Goal: Book appointment/travel/reservation

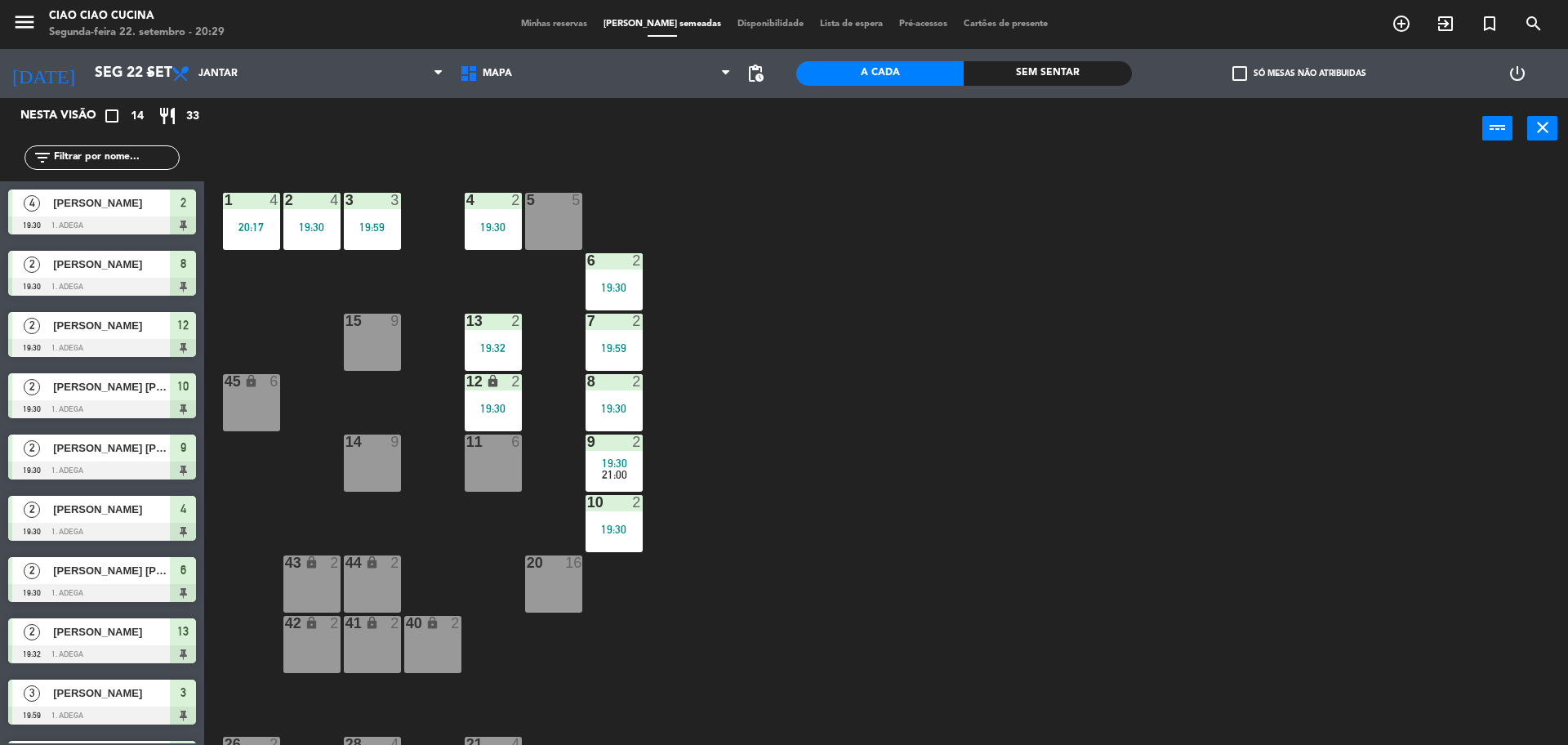
scroll to position [59, 0]
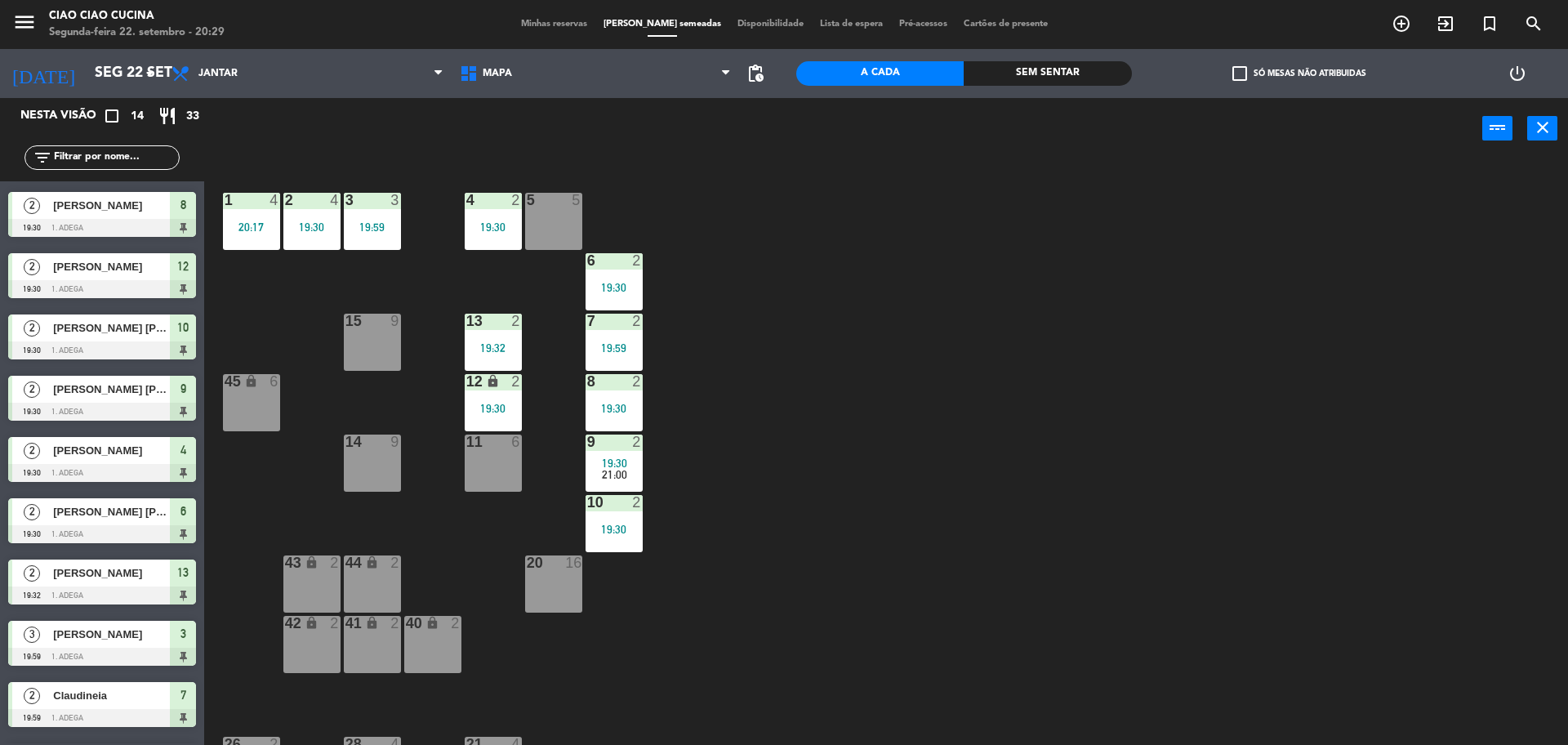
click at [831, 240] on div "1 4 20:17 2 4 19:30 3 3 19:59 5 5 4 2 19:30 6 2 19:30 13 2 19:32 7 2 19:59 15 9…" at bounding box center [894, 457] width 1349 height 586
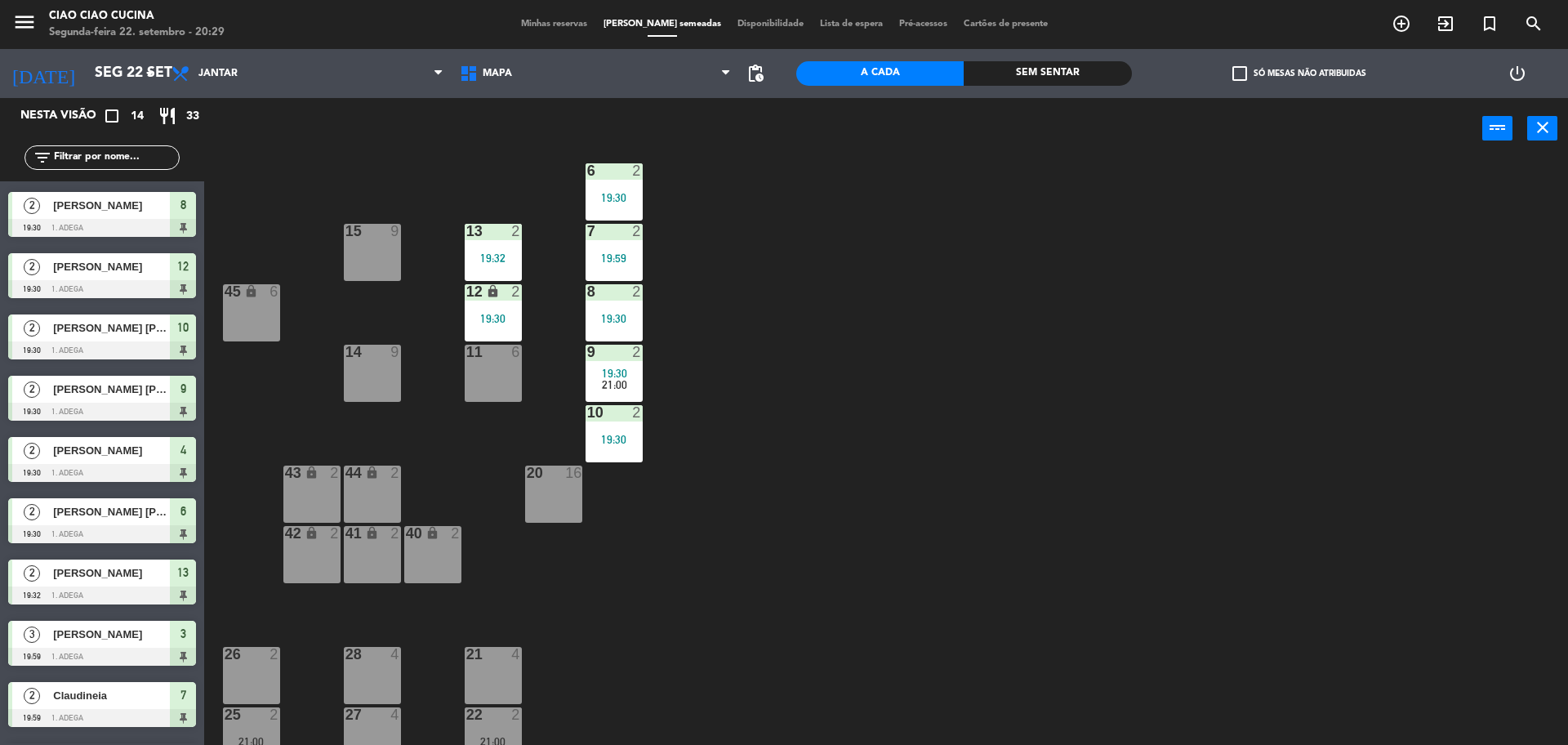
scroll to position [0, 0]
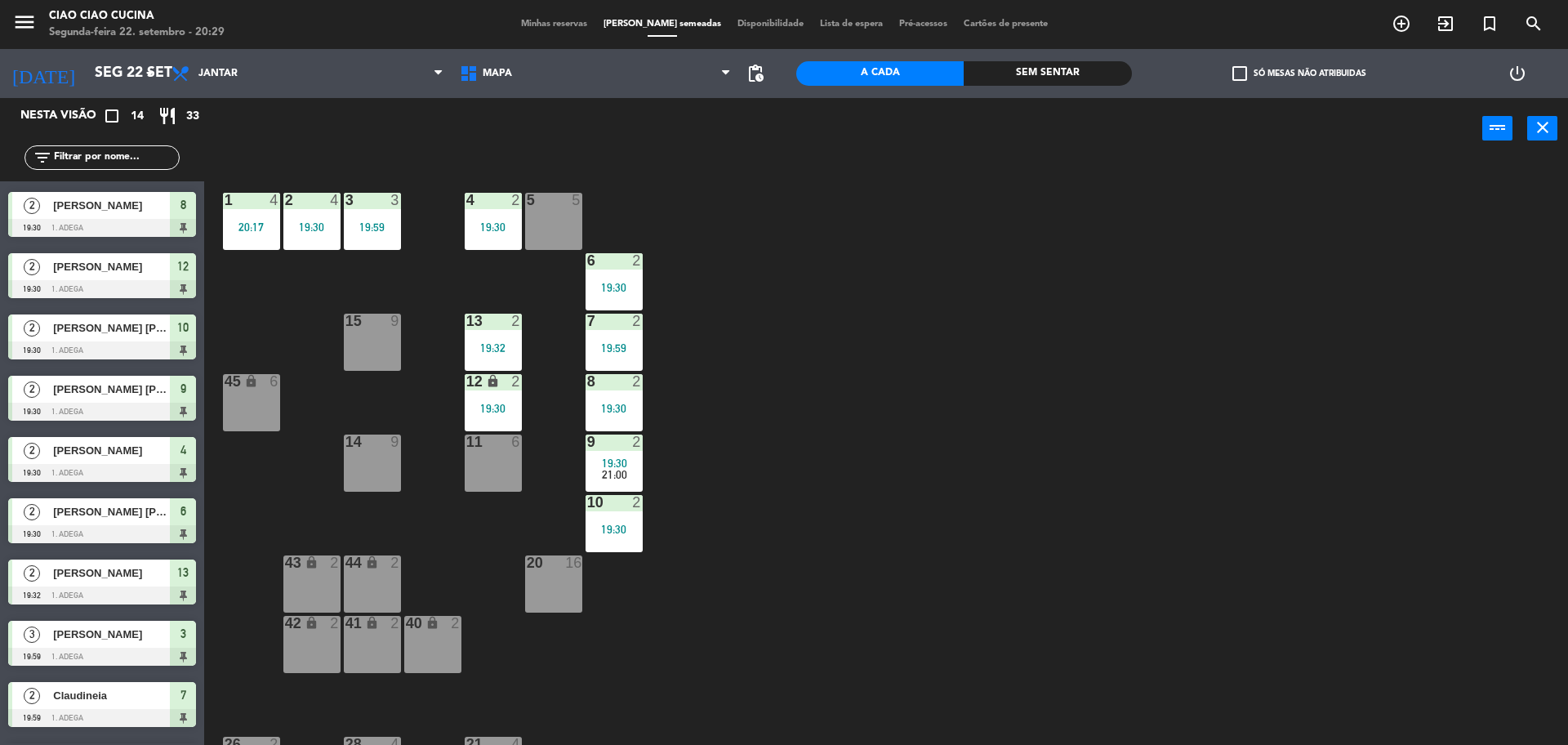
click at [561, 213] on div "5 5" at bounding box center [554, 222] width 57 height 57
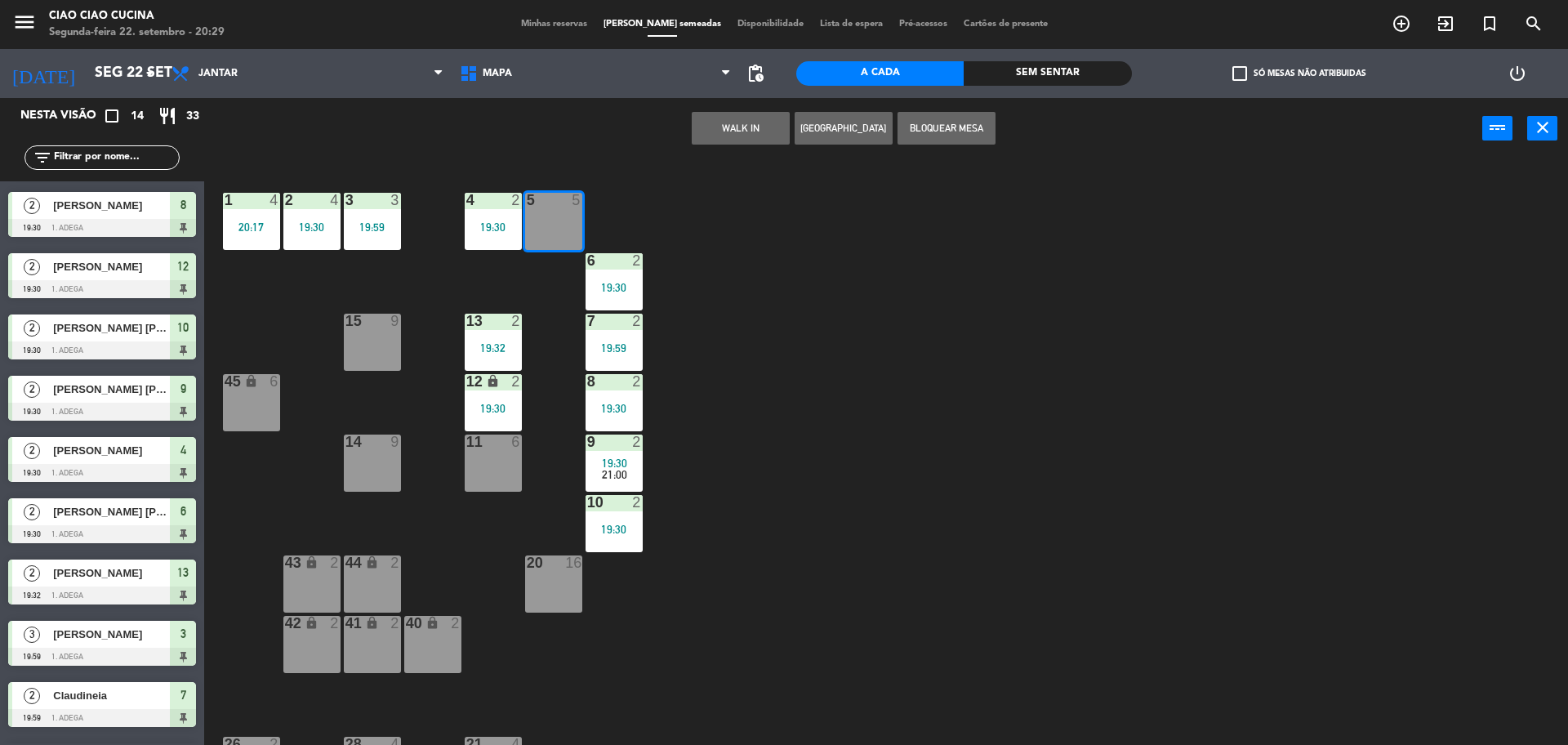
click at [809, 221] on div "1 4 20:17 2 4 19:30 3 3 19:59 5 5 4 2 19:30 6 2 19:30 13 2 19:32 7 2 19:59 15 9…" at bounding box center [894, 457] width 1349 height 586
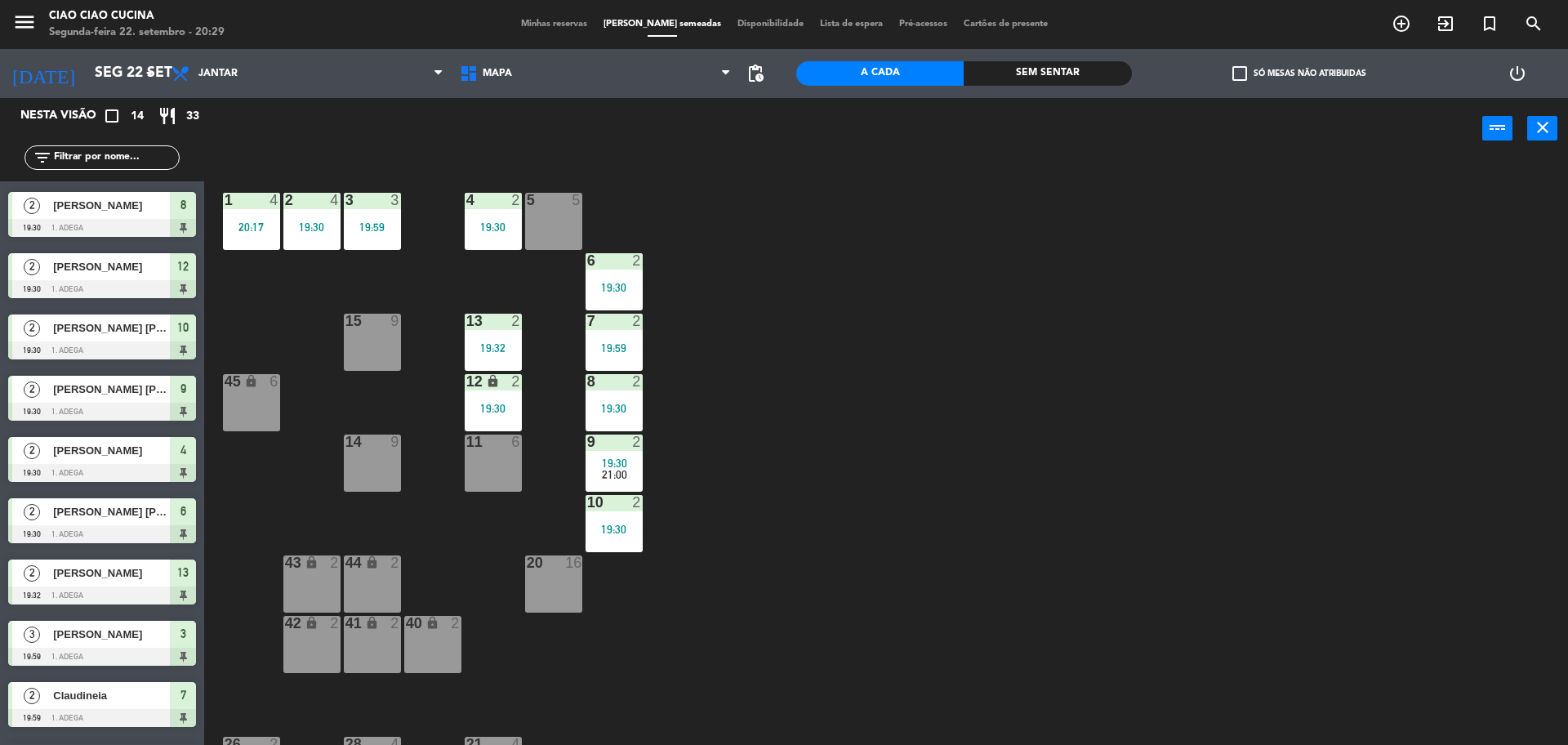
click at [558, 219] on div "5 5" at bounding box center [554, 222] width 57 height 57
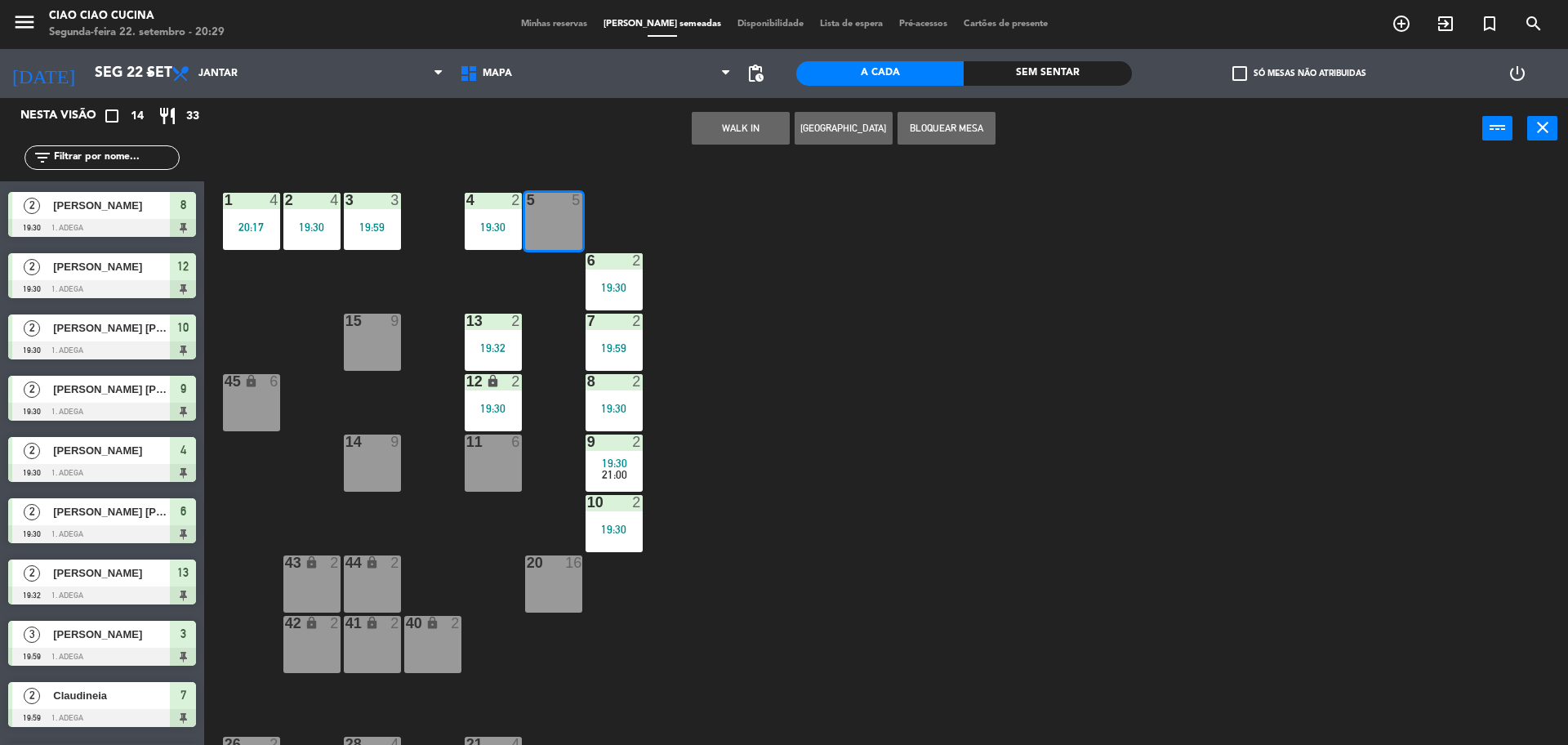
click at [778, 214] on div "1 4 20:17 2 4 19:30 3 3 19:59 5 5 4 2 19:30 6 2 19:30 13 2 19:32 7 2 19:59 15 9…" at bounding box center [894, 457] width 1349 height 586
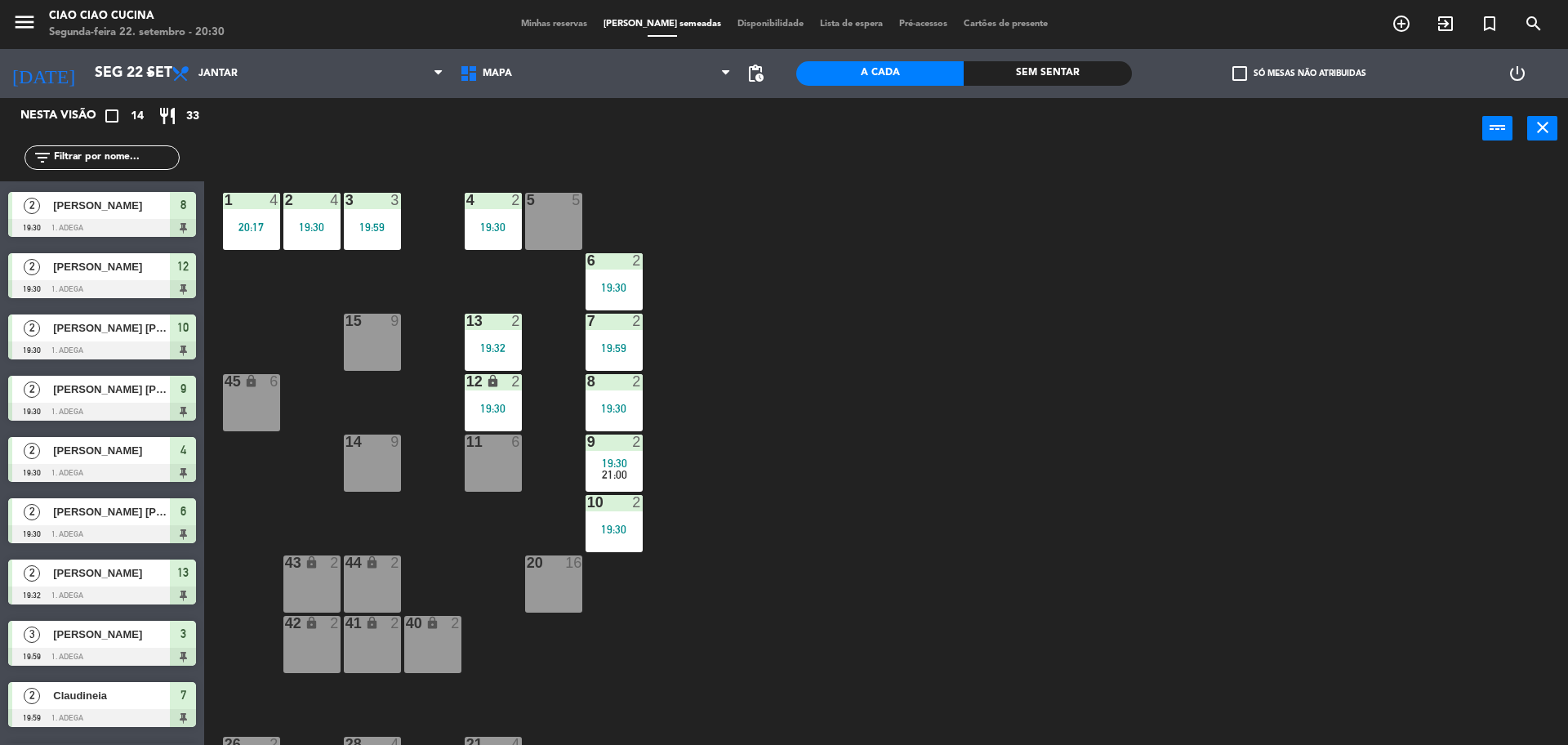
click at [548, 206] on div at bounding box center [553, 201] width 27 height 15
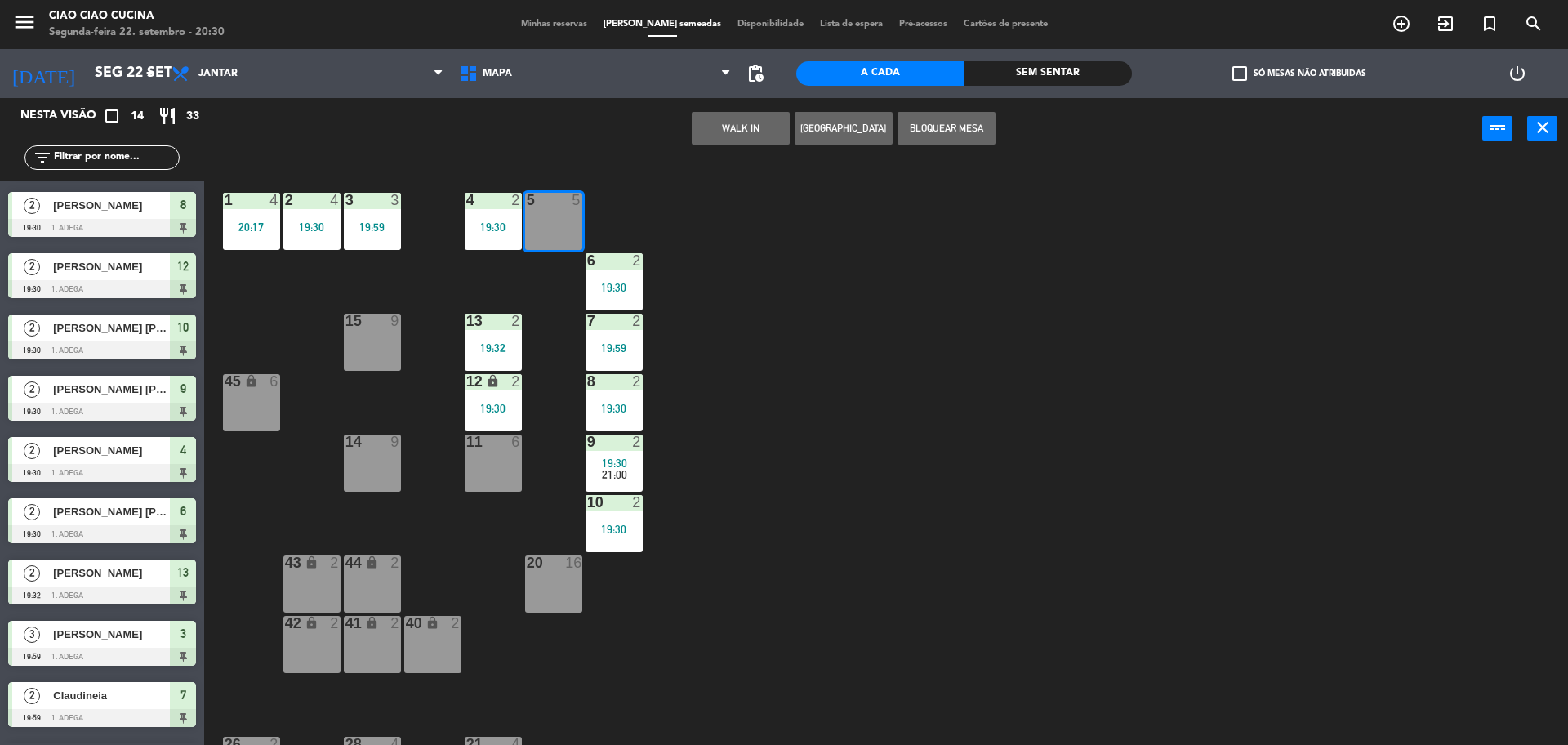
click at [735, 130] on button "WALK IN" at bounding box center [741, 129] width 98 height 33
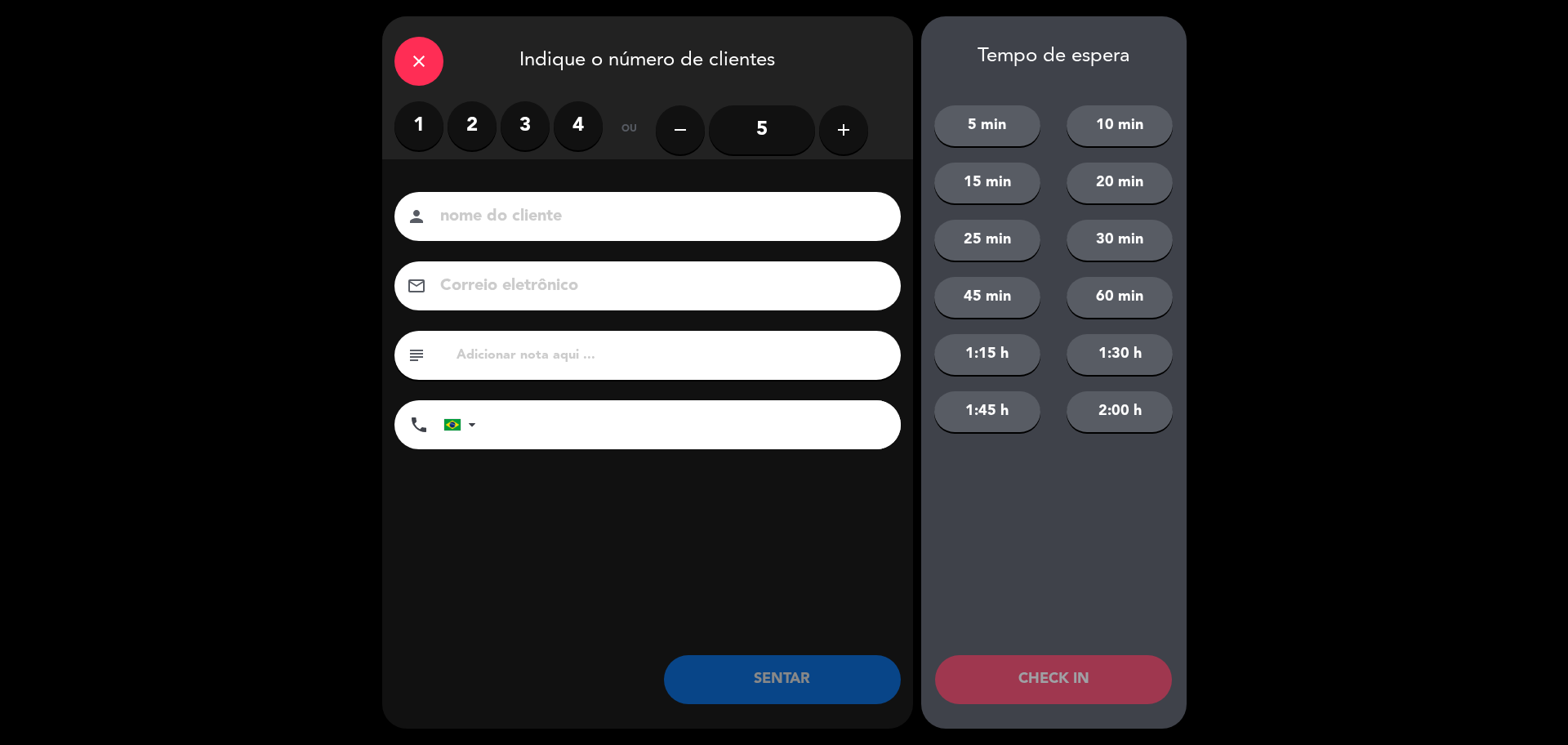
click at [585, 224] on input at bounding box center [659, 217] width 441 height 29
click at [584, 133] on label "4" at bounding box center [579, 126] width 49 height 49
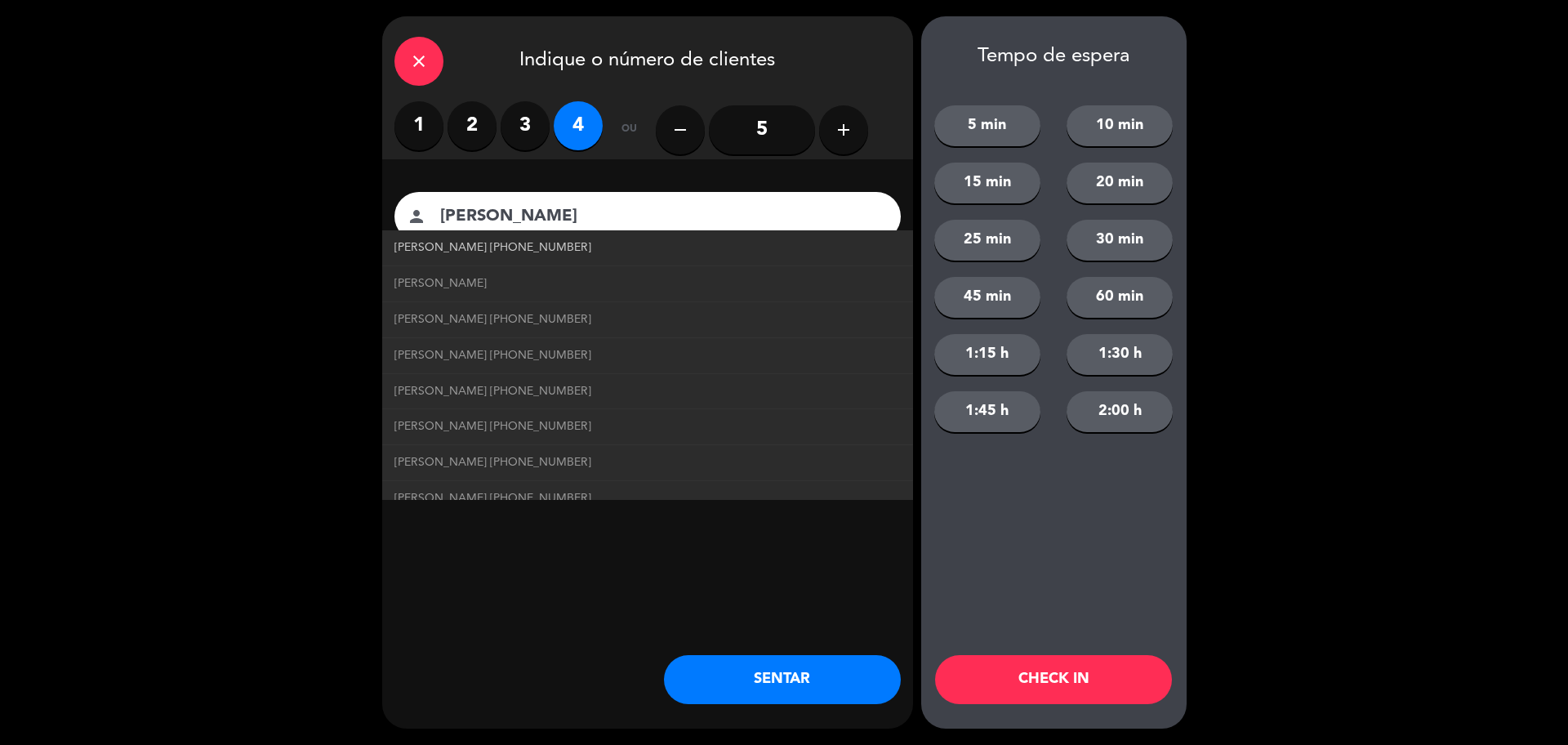
click at [506, 248] on span "[PERSON_NAME] [PHONE_NUMBER]" at bounding box center [493, 247] width 197 height 19
type input "[PERSON_NAME]"
type input "[PHONE_NUMBER]"
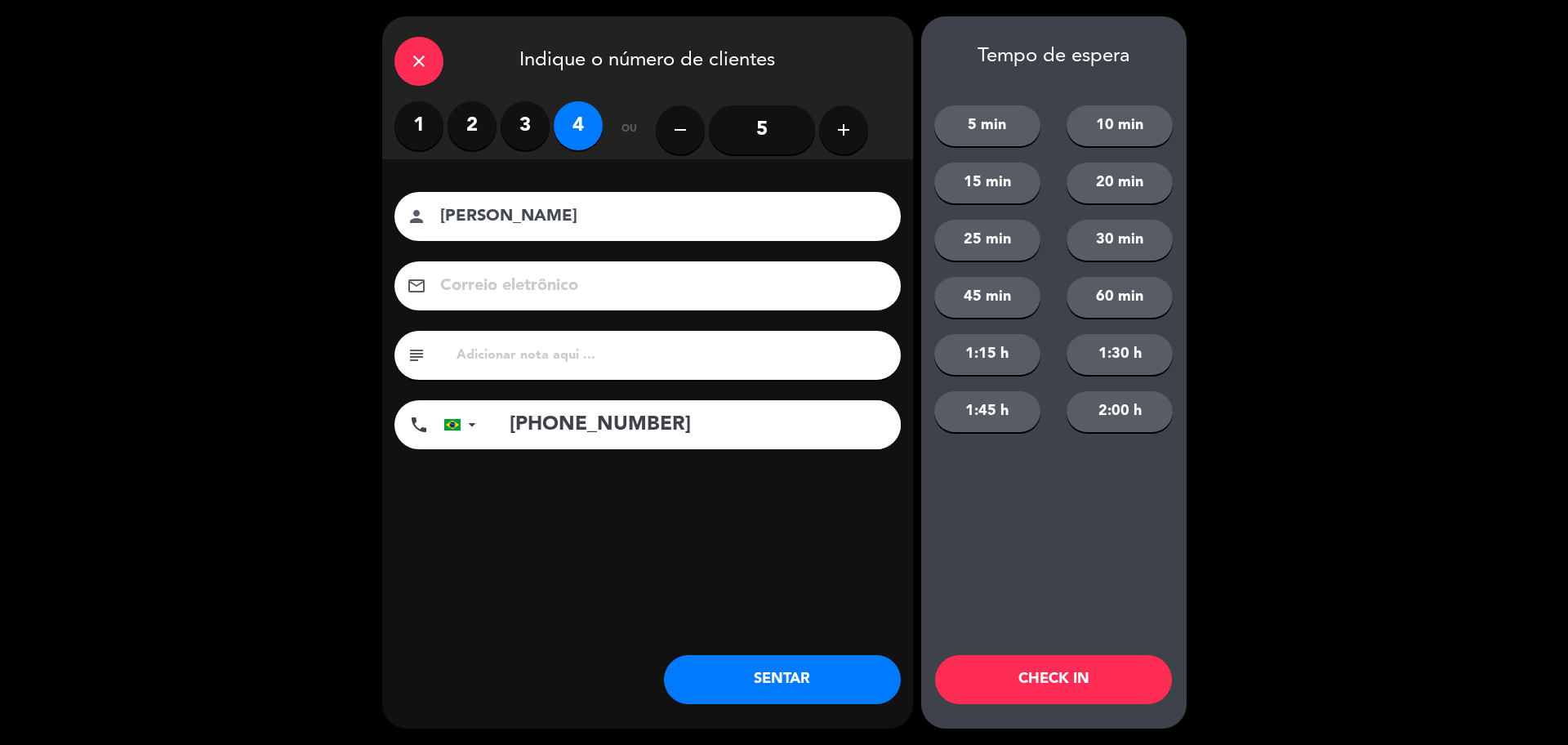
click at [1105, 667] on button "CHECK IN" at bounding box center [1053, 680] width 237 height 49
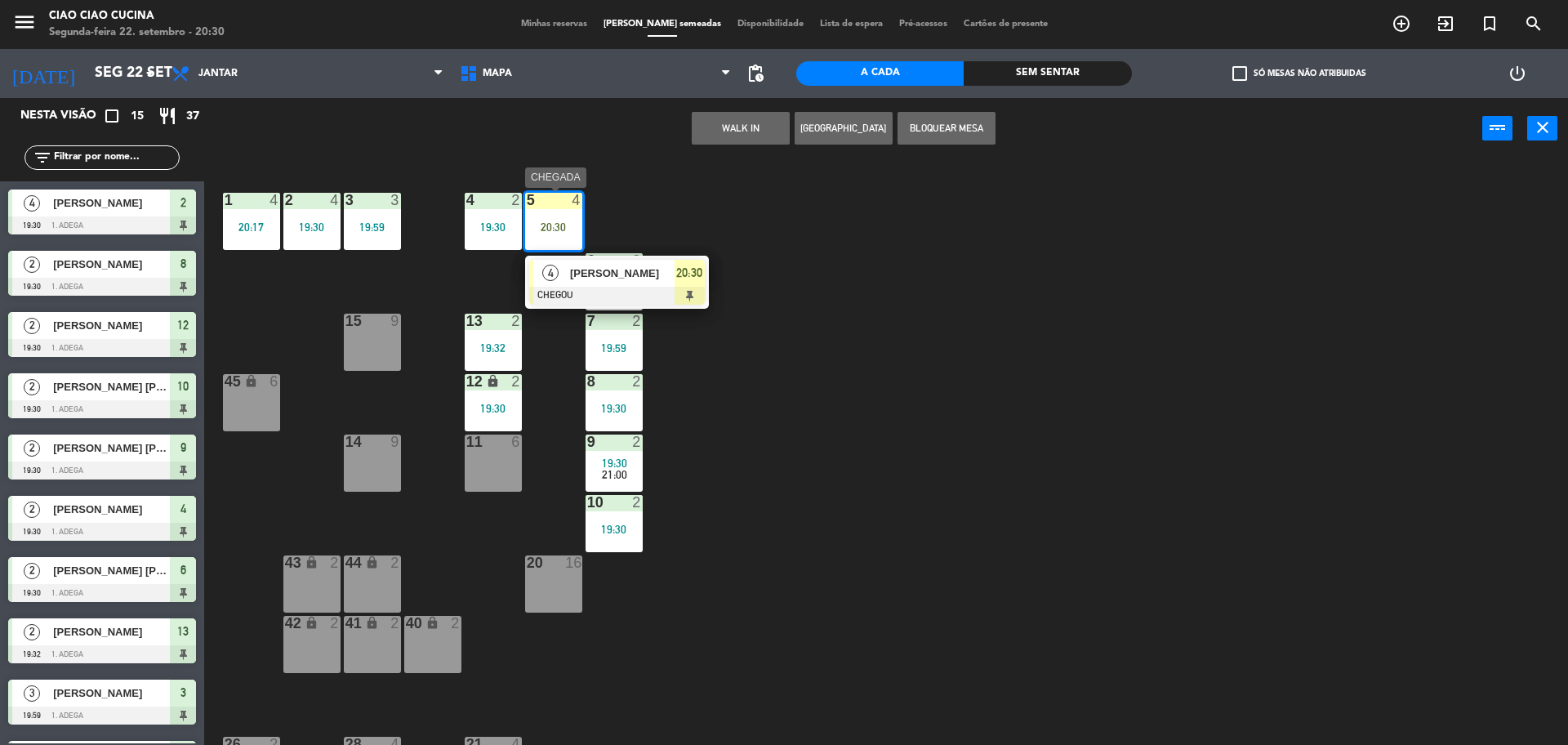
click at [618, 288] on div at bounding box center [617, 296] width 176 height 18
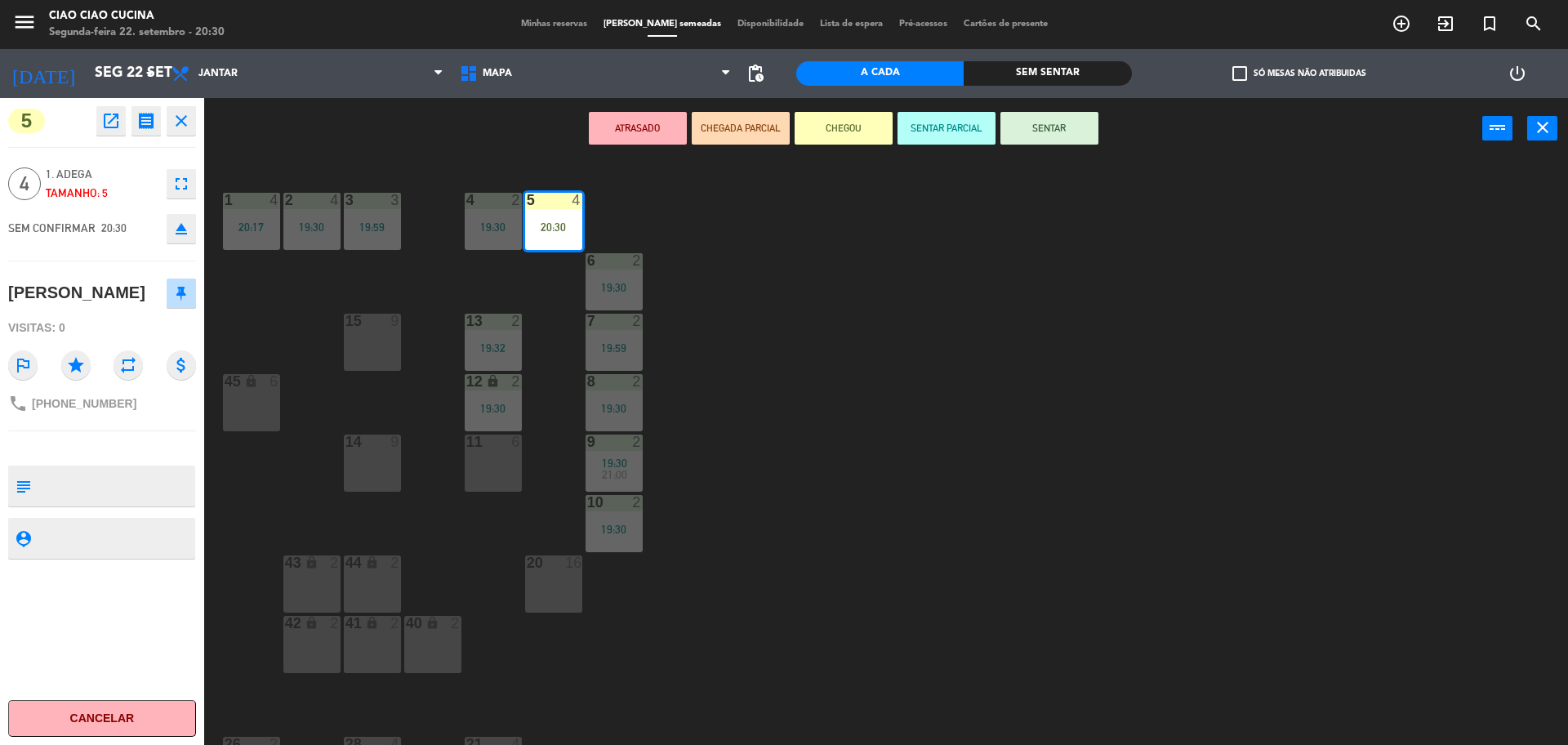
click at [651, 125] on button "ATRASADO" at bounding box center [638, 129] width 98 height 33
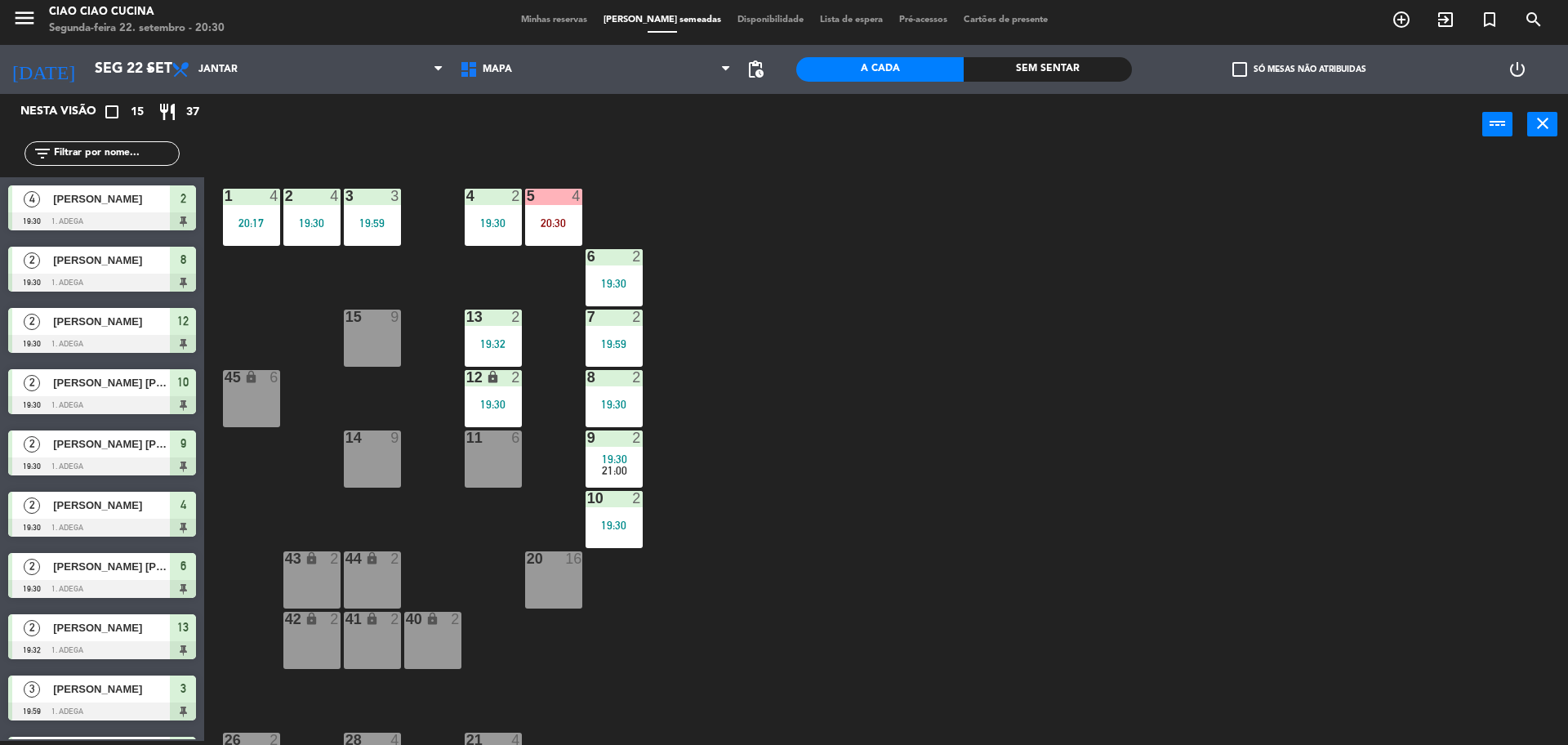
scroll to position [84, 0]
